Goal: Task Accomplishment & Management: Complete application form

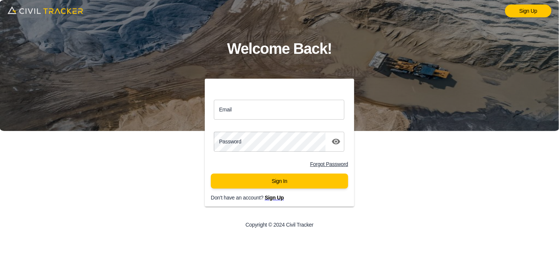
click at [280, 113] on input "Email" at bounding box center [279, 110] width 130 height 20
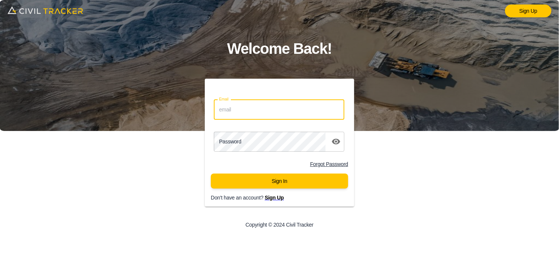
click at [189, 130] on div "Email Email Password password Forgot Password Sign In Don't have an account? Si…" at bounding box center [280, 157] width 224 height 157
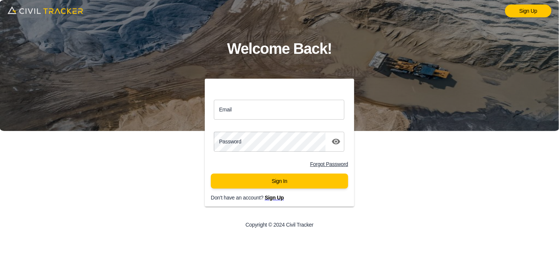
click at [274, 201] on span "Sign Up" at bounding box center [274, 198] width 19 height 6
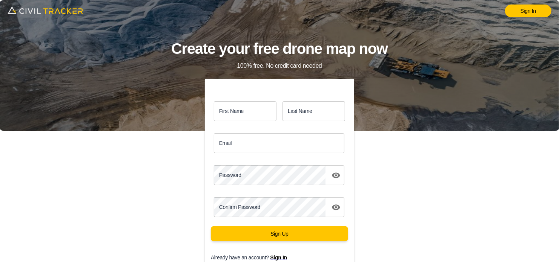
click at [234, 113] on input "First Name" at bounding box center [245, 111] width 63 height 20
type input "[PERSON_NAME]"
click at [301, 111] on input "Last Name" at bounding box center [313, 111] width 63 height 20
type input "[PERSON_NAME]"
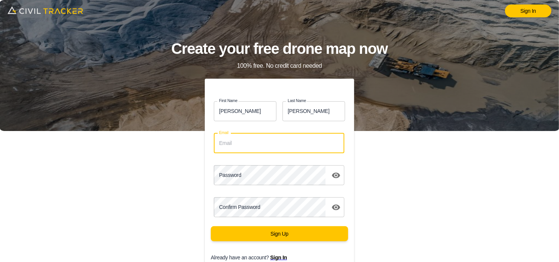
click at [283, 143] on input "Email" at bounding box center [279, 143] width 130 height 20
type input "[EMAIL_ADDRESS][DOMAIN_NAME]"
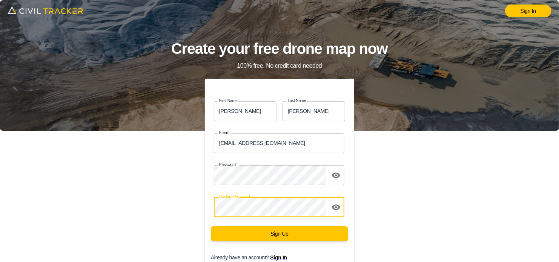
click at [211, 227] on button "Sign Up" at bounding box center [279, 234] width 137 height 15
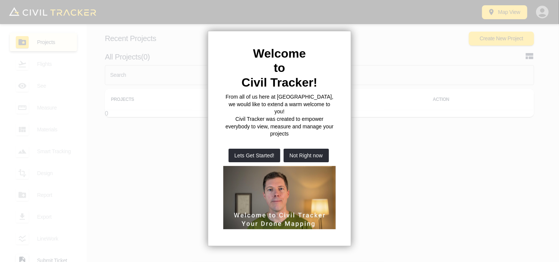
click at [409, 67] on div at bounding box center [279, 131] width 559 height 262
click at [380, 34] on div at bounding box center [279, 131] width 559 height 262
click at [303, 149] on button "Not Right now" at bounding box center [305, 156] width 45 height 14
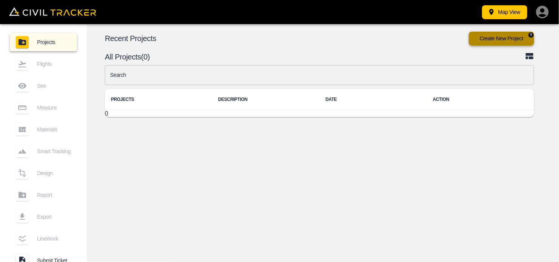
click at [511, 39] on button "Create New Project" at bounding box center [501, 39] width 65 height 14
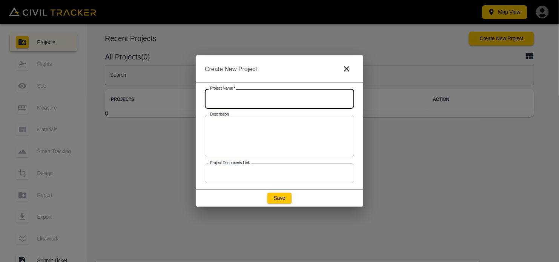
click at [245, 98] on input "text" at bounding box center [279, 99] width 149 height 20
type input "Levantamiento modelo ?100m"
click at [280, 201] on button "Save" at bounding box center [279, 198] width 24 height 11
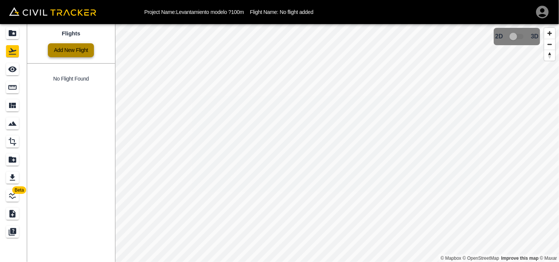
click at [78, 50] on link "Add New Flight" at bounding box center [71, 50] width 46 height 14
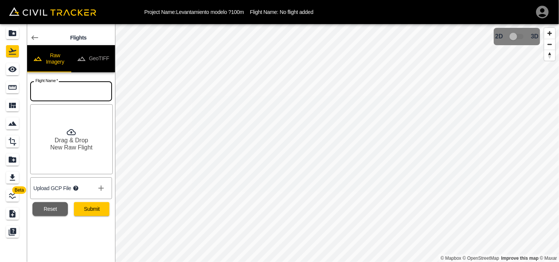
click at [67, 94] on input "text" at bounding box center [71, 91] width 82 height 20
type input "Levantamiento modelo"
click at [60, 124] on div "Drag & Drop New Raw Flight" at bounding box center [71, 139] width 83 height 70
click at [93, 59] on button "GeoTIFF" at bounding box center [93, 58] width 44 height 27
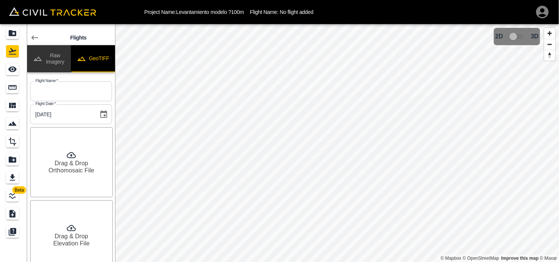
click at [43, 58] on button "Raw Imagery" at bounding box center [49, 58] width 44 height 27
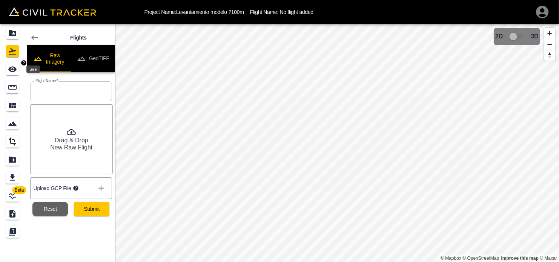
click at [12, 70] on icon "See" at bounding box center [12, 70] width 8 height 6
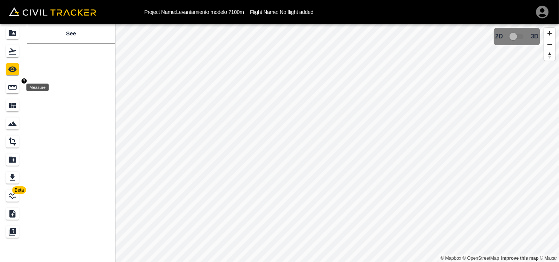
click at [12, 88] on icon "Measure" at bounding box center [12, 87] width 9 height 9
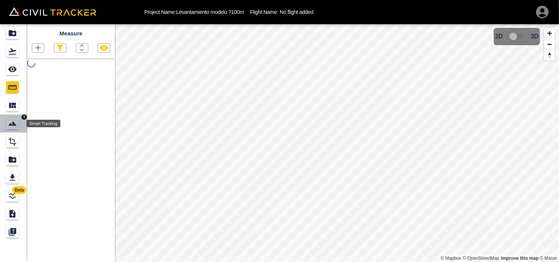
click at [11, 127] on icon "Smart Tracking" at bounding box center [12, 123] width 9 height 9
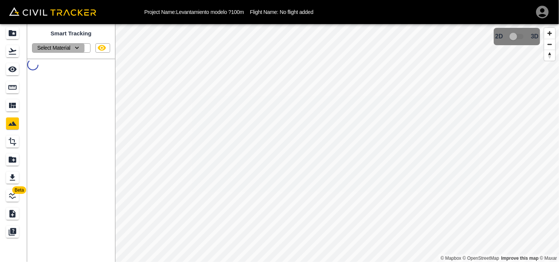
click at [80, 49] on icon "button" at bounding box center [77, 48] width 8 height 8
click at [80, 49] on div at bounding box center [279, 131] width 559 height 262
click at [12, 142] on icon "Design" at bounding box center [12, 141] width 9 height 9
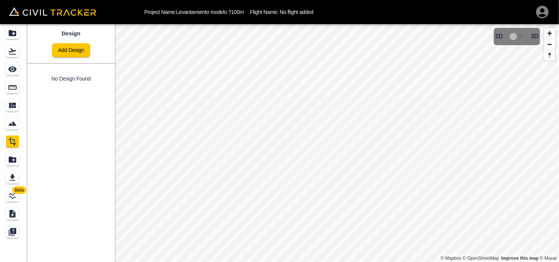
click at [12, 201] on div "LineWork" at bounding box center [12, 196] width 13 height 12
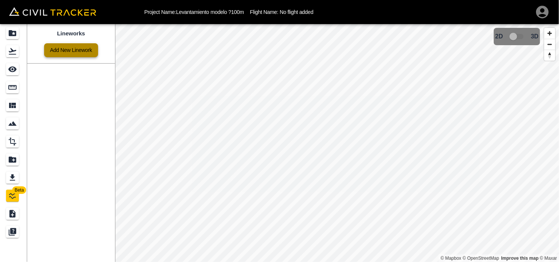
click at [70, 46] on link "Add New Linework" at bounding box center [71, 50] width 54 height 14
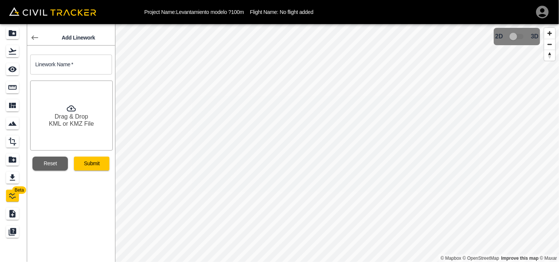
click at [70, 115] on h6 "Drag & Drop" at bounding box center [72, 116] width 34 height 7
click at [78, 123] on h6 "KML or KMZ File" at bounding box center [71, 123] width 45 height 7
click at [90, 163] on button "Submit" at bounding box center [91, 164] width 35 height 14
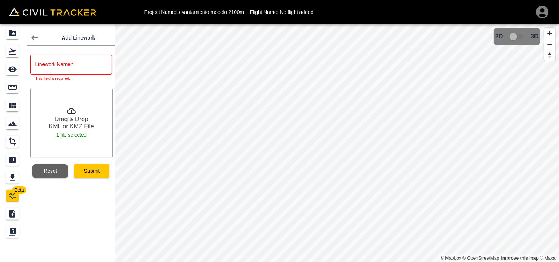
click at [95, 67] on input "text" at bounding box center [71, 65] width 82 height 20
type input "Levantamiento modelo ?100m"
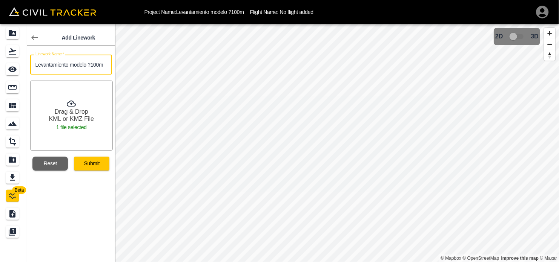
click at [86, 156] on div "Submit" at bounding box center [88, 161] width 41 height 20
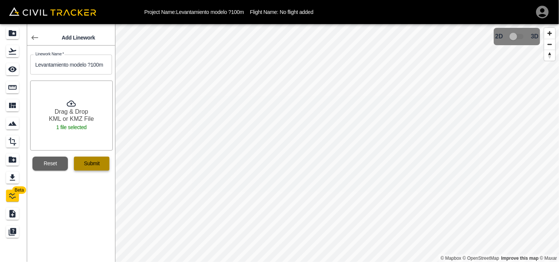
click at [93, 165] on button "Submit" at bounding box center [91, 164] width 35 height 14
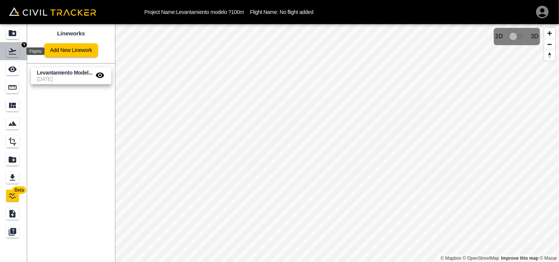
click at [8, 53] on icon "Flights" at bounding box center [12, 51] width 9 height 9
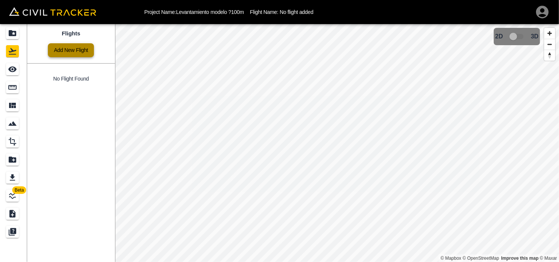
click at [74, 47] on link "Add New Flight" at bounding box center [71, 50] width 46 height 14
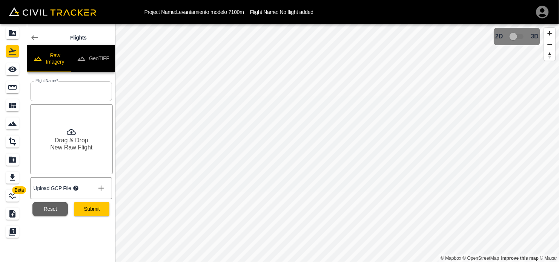
click at [74, 141] on h6 "Drag & Drop" at bounding box center [72, 140] width 34 height 7
click at [70, 136] on icon at bounding box center [71, 132] width 9 height 9
click at [101, 189] on icon "show more" at bounding box center [100, 188] width 9 height 9
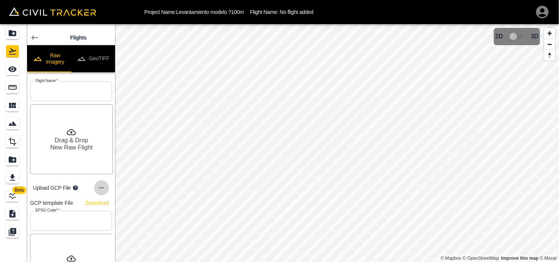
click at [101, 190] on icon "show more" at bounding box center [101, 188] width 9 height 9
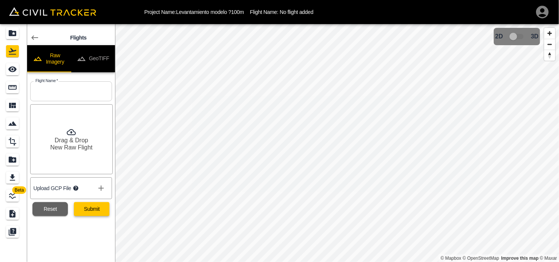
click at [94, 208] on button "Submit" at bounding box center [91, 209] width 35 height 14
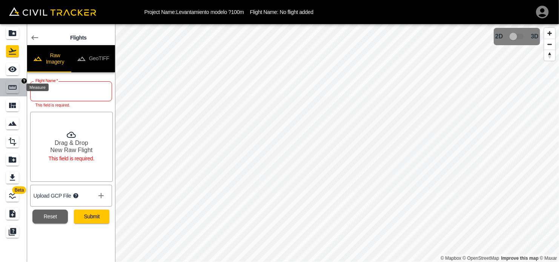
click at [10, 85] on icon "Measure" at bounding box center [12, 87] width 8 height 5
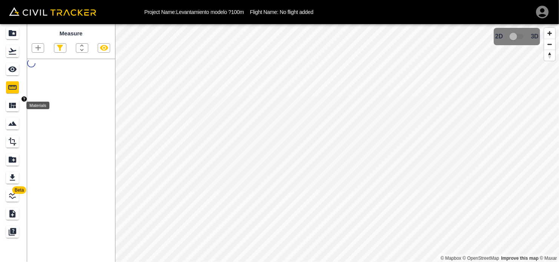
click at [15, 107] on icon "Materials" at bounding box center [12, 105] width 7 height 5
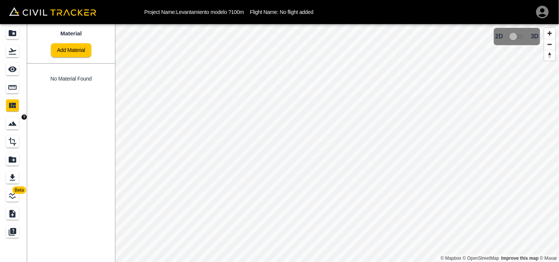
click at [8, 123] on icon "Smart Tracking" at bounding box center [12, 123] width 9 height 9
